Goal: Task Accomplishment & Management: Manage account settings

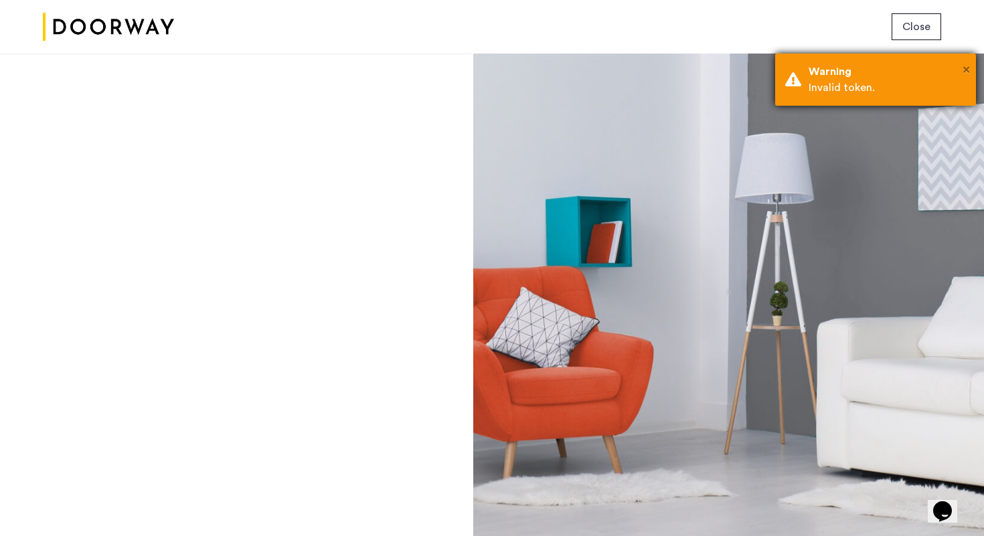
click at [964, 73] on span "×" at bounding box center [965, 69] width 7 height 13
click at [968, 68] on span "×" at bounding box center [965, 69] width 7 height 13
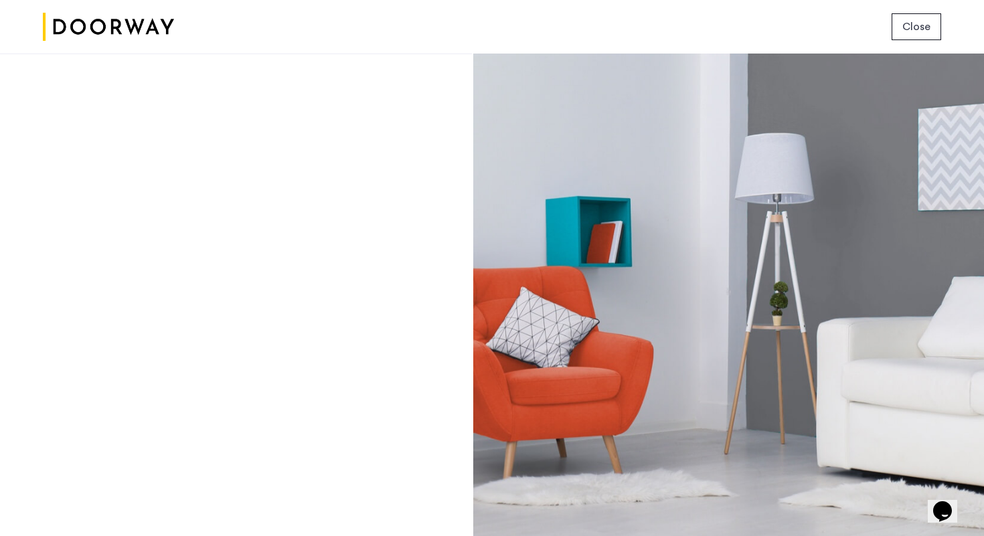
click at [935, 35] on button "Close" at bounding box center [916, 26] width 50 height 27
